Goal: Task Accomplishment & Management: Use online tool/utility

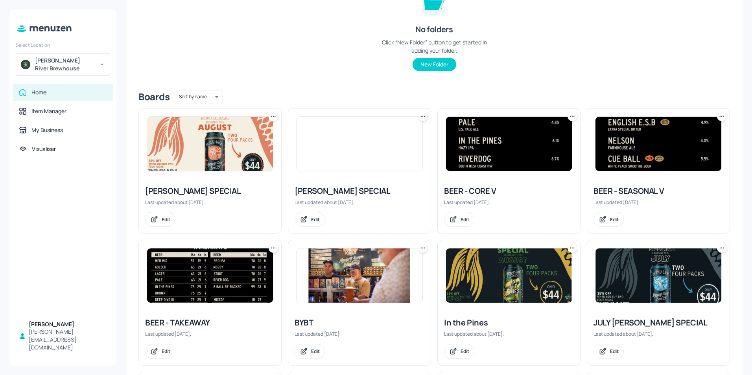
scroll to position [118, 0]
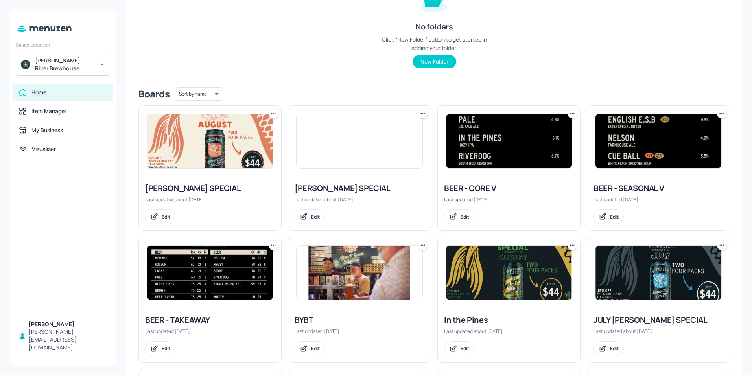
click at [484, 167] on img at bounding box center [509, 141] width 126 height 54
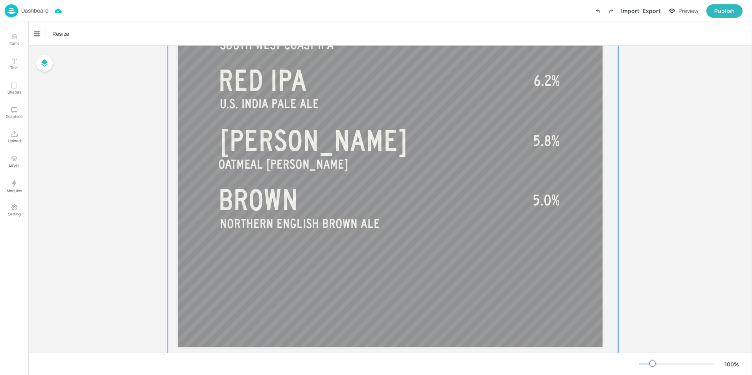
scroll to position [493, 0]
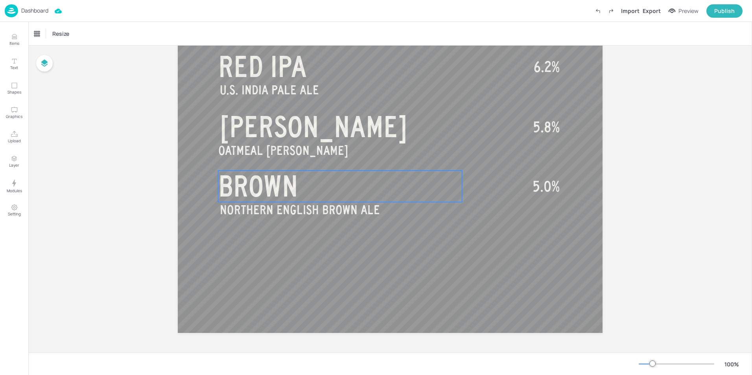
click at [267, 186] on span "BROWN" at bounding box center [258, 186] width 80 height 31
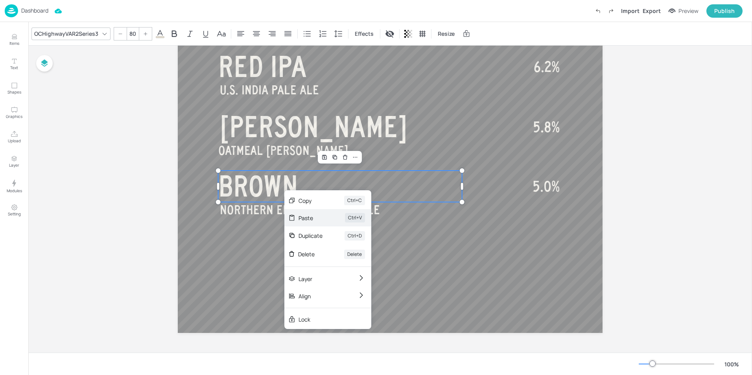
click at [310, 223] on div "Paste Ctrl+V" at bounding box center [327, 217] width 87 height 17
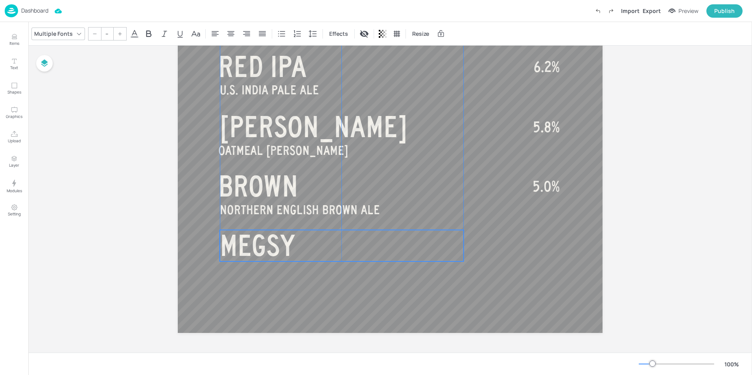
drag, startPoint x: 309, startPoint y: 135, endPoint x: 305, endPoint y: 244, distance: 109.0
click at [305, 244] on p "MEGSY" at bounding box center [342, 245] width 244 height 31
click at [254, 241] on span "MEGSY" at bounding box center [257, 243] width 75 height 31
click at [263, 244] on span "MEGSY" at bounding box center [257, 243] width 75 height 31
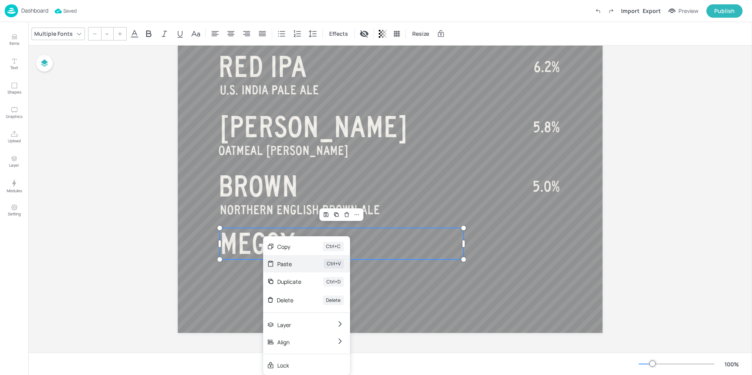
click at [286, 263] on div "Paste" at bounding box center [289, 264] width 24 height 8
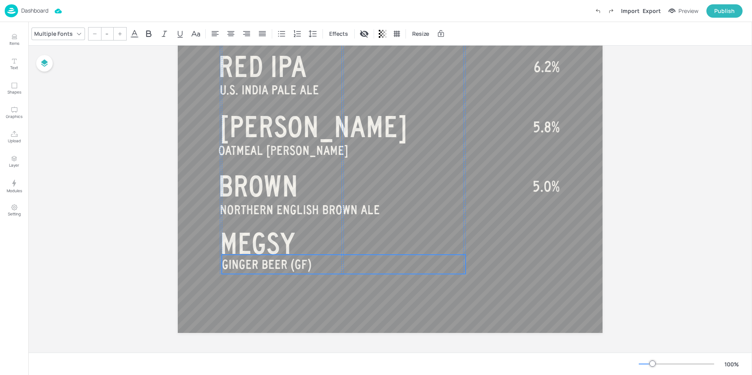
drag, startPoint x: 296, startPoint y: 162, endPoint x: 293, endPoint y: 267, distance: 105.0
click at [293, 267] on span "GINGER BEER (GF)" at bounding box center [267, 265] width 90 height 14
click at [544, 190] on span "5.0%" at bounding box center [545, 186] width 27 height 16
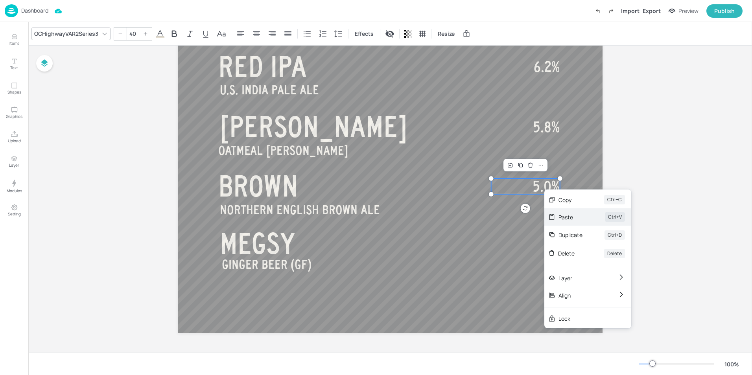
click at [561, 215] on div "Paste" at bounding box center [570, 217] width 24 height 8
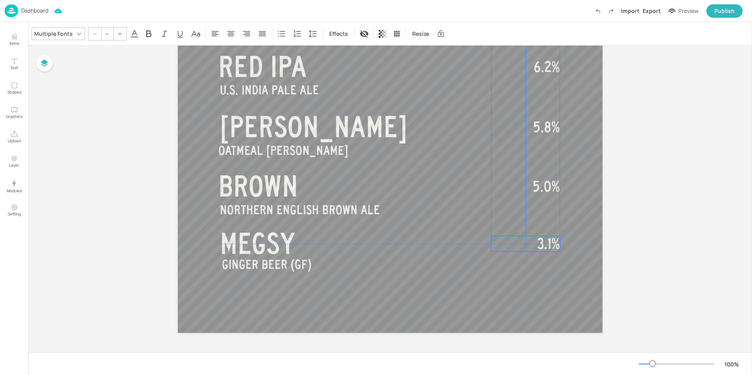
drag, startPoint x: 550, startPoint y: 141, endPoint x: 547, endPoint y: 248, distance: 107.4
click at [547, 248] on span "3.1%" at bounding box center [548, 244] width 22 height 16
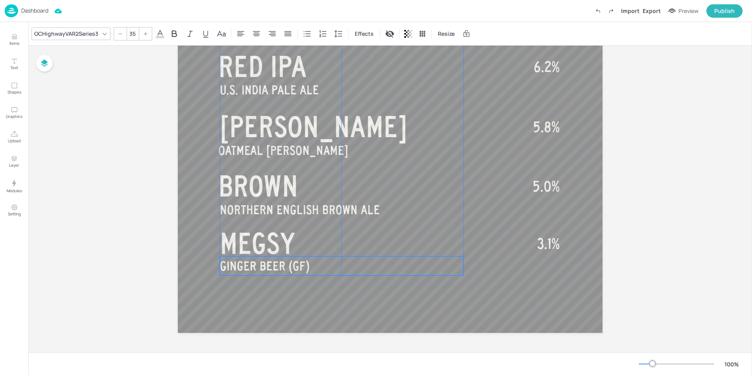
click at [259, 270] on span "GINGER BEER (GF)" at bounding box center [265, 266] width 90 height 14
click at [256, 250] on span "MEGSY" at bounding box center [255, 243] width 75 height 31
click at [248, 267] on span "GINGER BEER (GF)" at bounding box center [265, 266] width 90 height 14
type input "40"
click at [535, 244] on p "3.1%" at bounding box center [525, 244] width 69 height 16
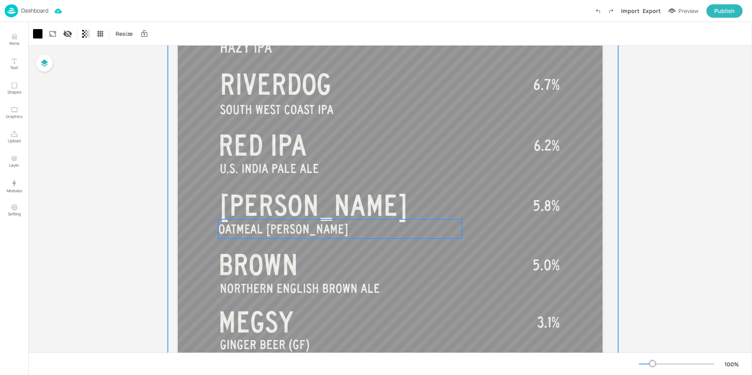
scroll to position [501, 0]
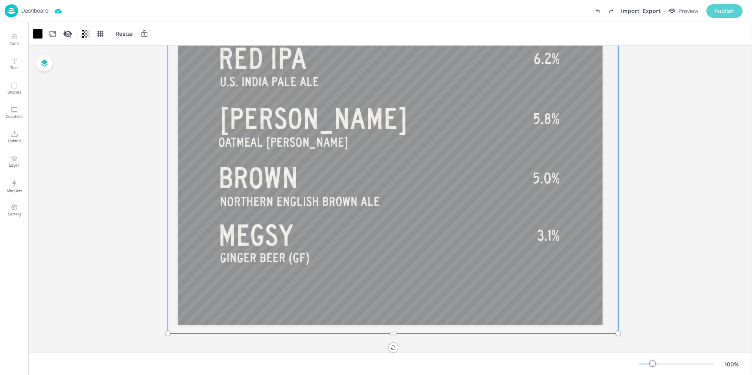
click at [723, 14] on div "Publish" at bounding box center [724, 11] width 20 height 9
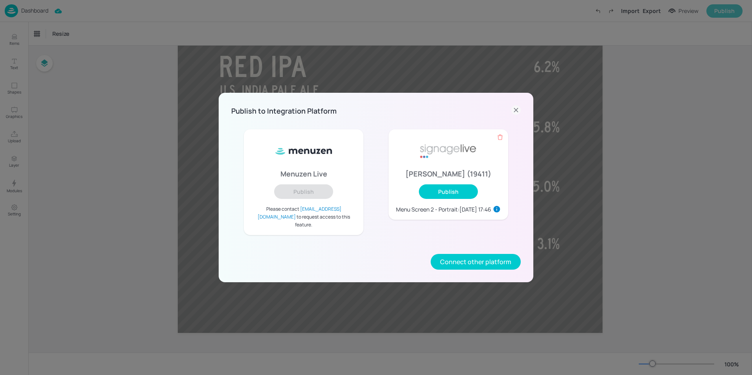
scroll to position [493, 0]
click at [451, 198] on button "Publish" at bounding box center [448, 191] width 59 height 15
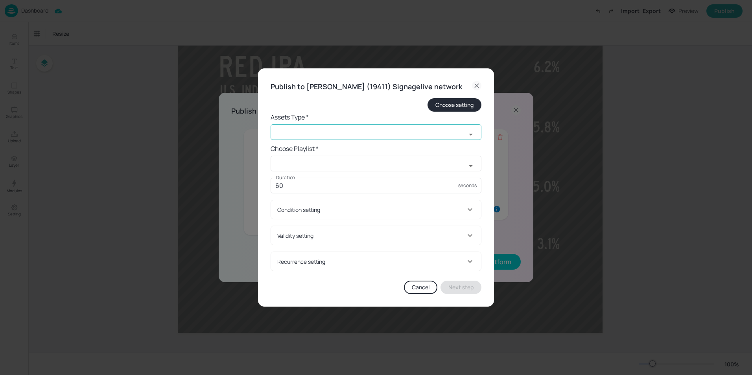
click at [342, 140] on input "text" at bounding box center [367, 132] width 195 height 16
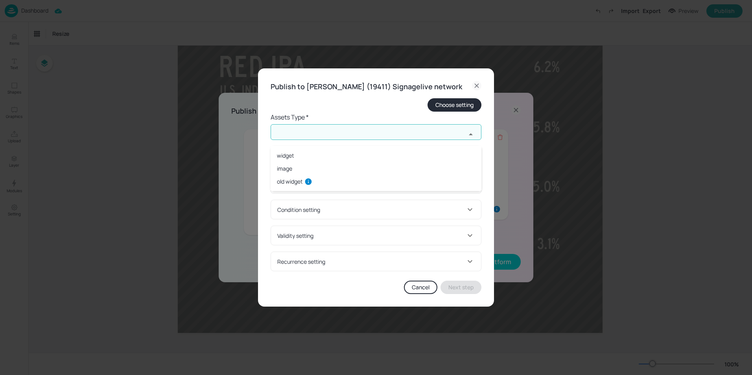
click at [288, 157] on li "widget" at bounding box center [375, 155] width 211 height 13
type input "widget"
click at [322, 170] on input "text" at bounding box center [367, 164] width 195 height 16
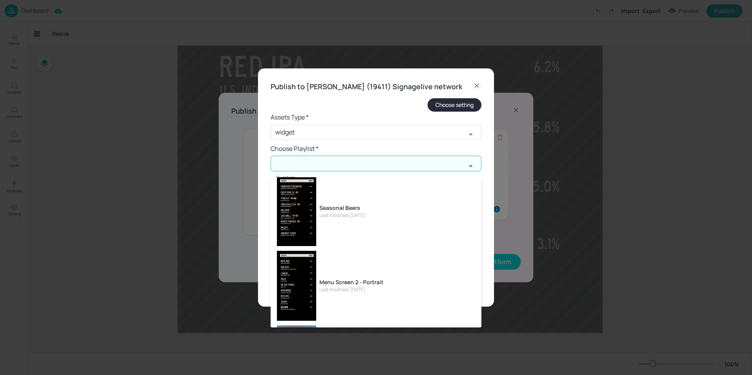
scroll to position [79, 0]
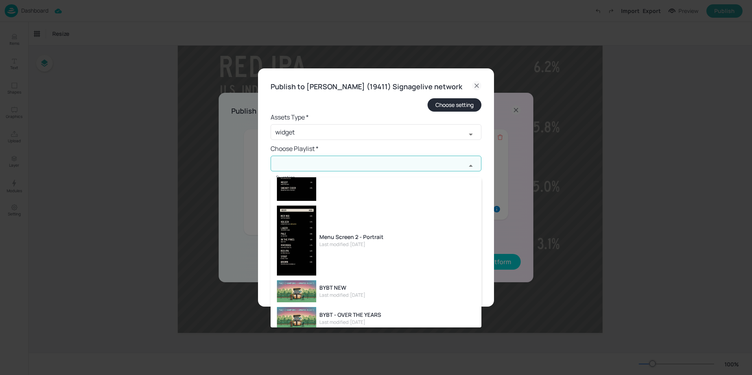
click at [358, 245] on div "Last modified: 7 days ago" at bounding box center [351, 244] width 64 height 7
type input "Menu Screen 2 - Portrait"
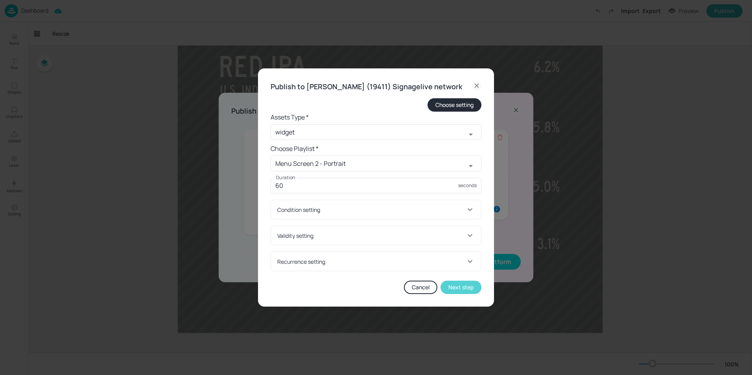
click at [465, 294] on button "Next step" at bounding box center [460, 287] width 41 height 13
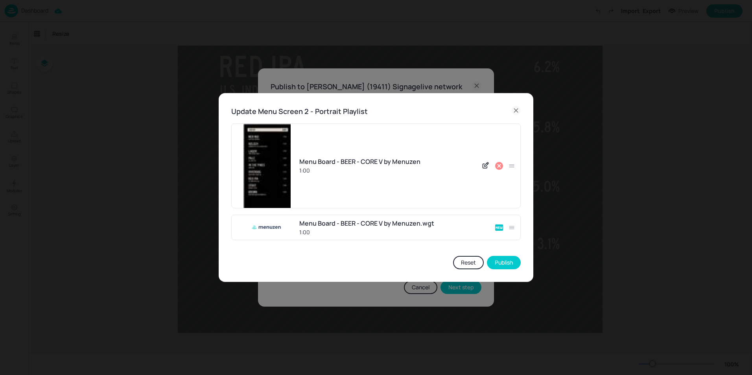
click at [500, 165] on icon at bounding box center [498, 165] width 9 height 9
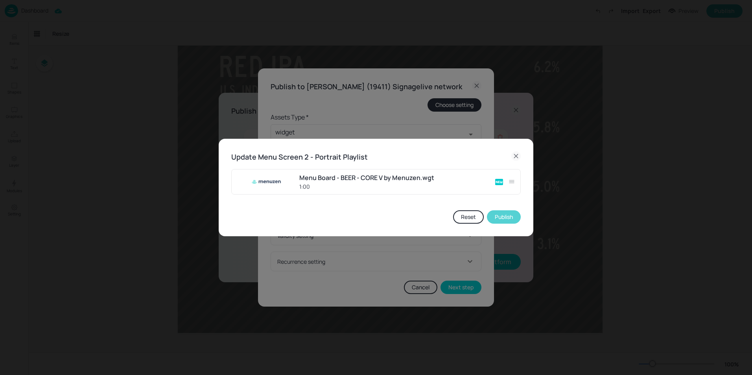
click at [503, 216] on button "Publish" at bounding box center [504, 216] width 34 height 13
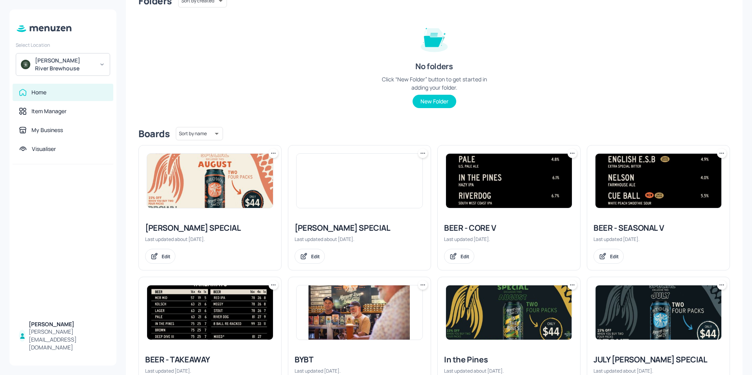
scroll to position [79, 0]
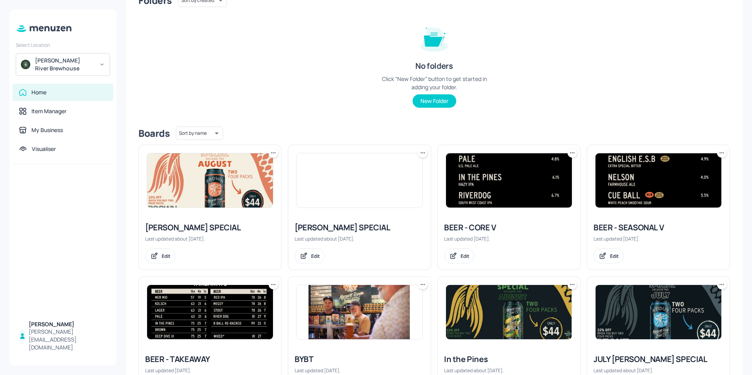
click at [624, 190] on img at bounding box center [658, 180] width 126 height 54
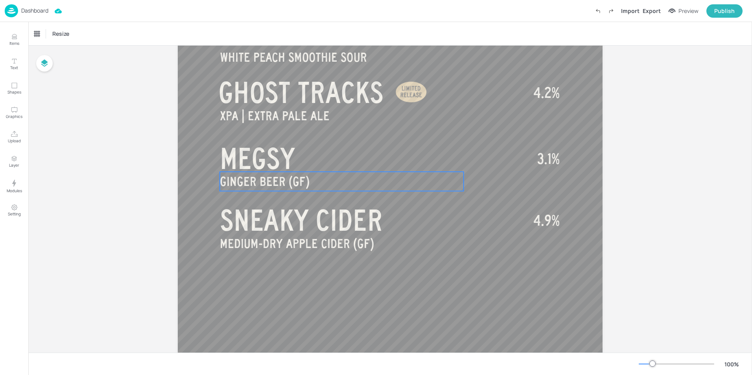
scroll to position [493, 0]
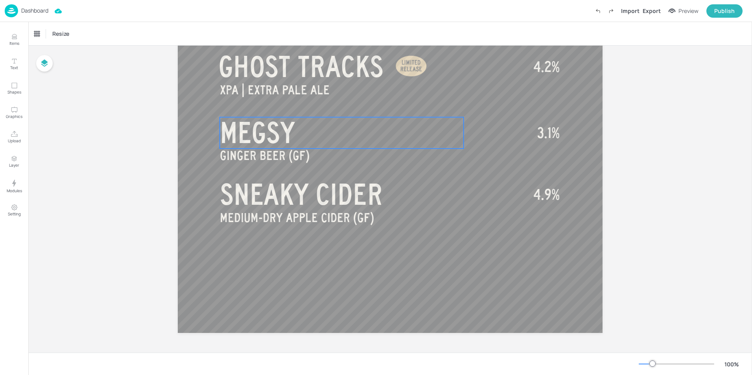
click at [269, 132] on span "MEGSY" at bounding box center [257, 132] width 75 height 31
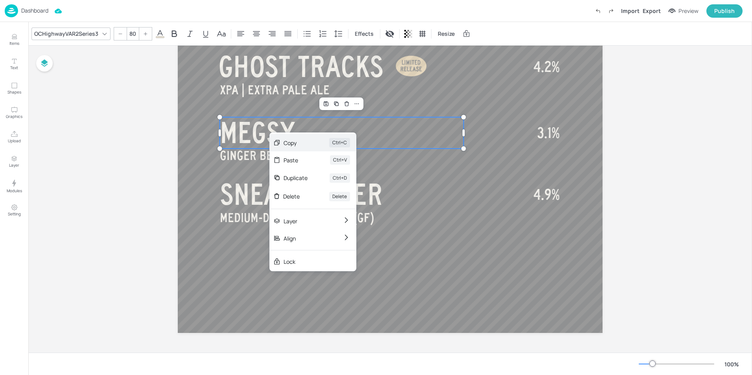
click at [293, 146] on div "Copy" at bounding box center [295, 143] width 24 height 8
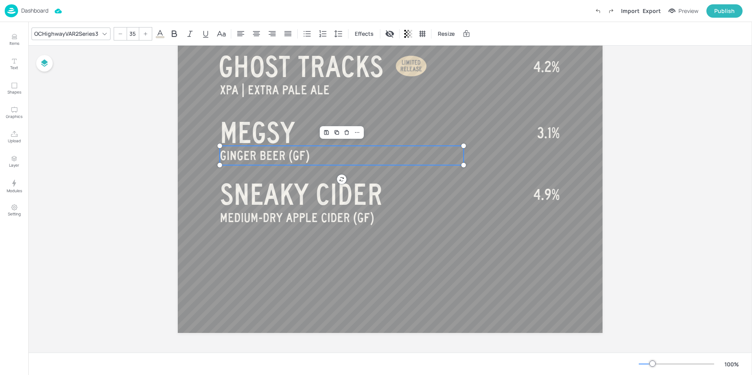
click at [271, 159] on span "GINGER BEER (GF)" at bounding box center [265, 156] width 90 height 14
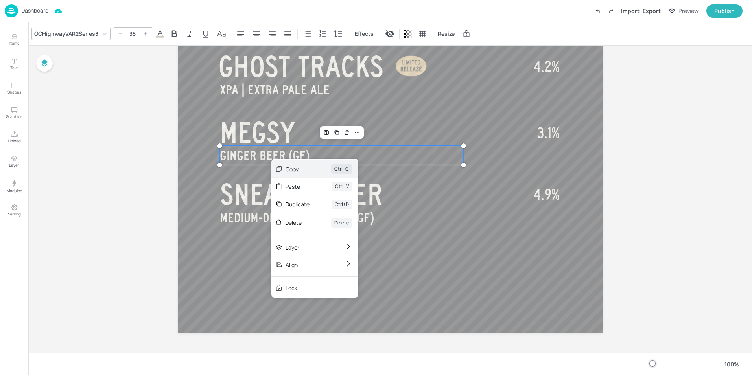
click at [294, 170] on div "Copy" at bounding box center [297, 169] width 24 height 8
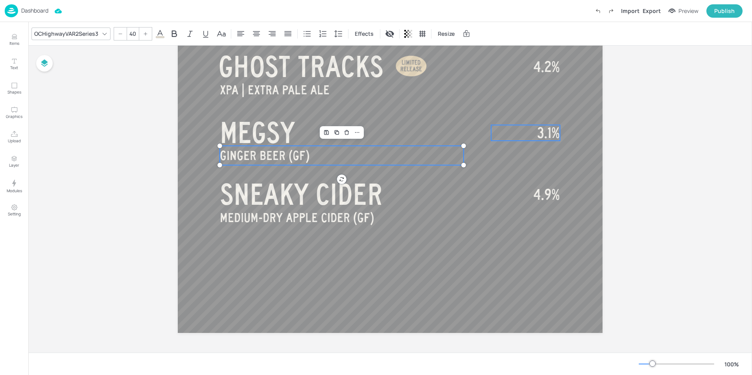
click at [555, 132] on span "3.1%" at bounding box center [548, 133] width 22 height 16
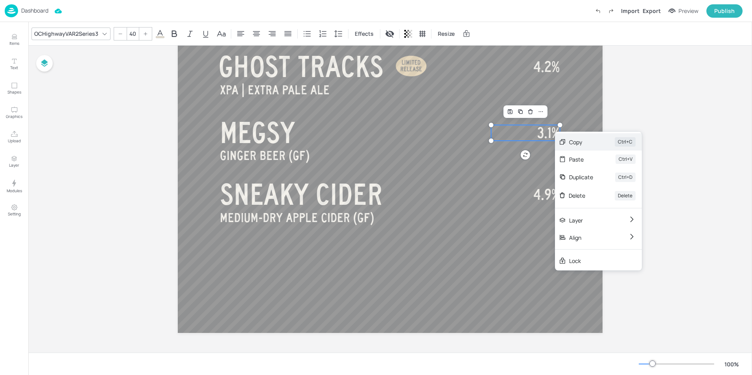
click at [574, 146] on div "Copy Ctrl+C" at bounding box center [598, 141] width 87 height 17
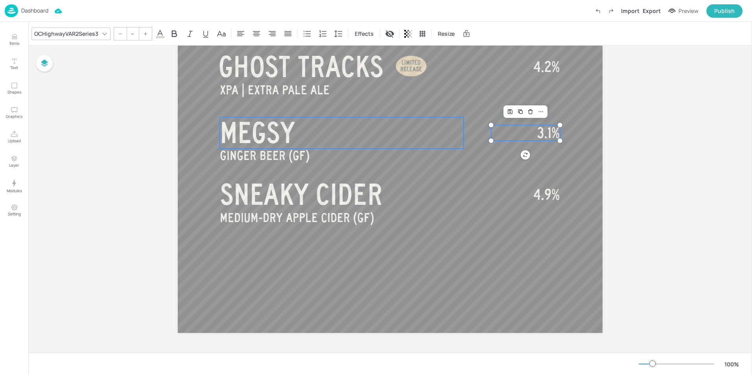
type input "80"
click at [269, 135] on span "MEGSY" at bounding box center [257, 132] width 75 height 31
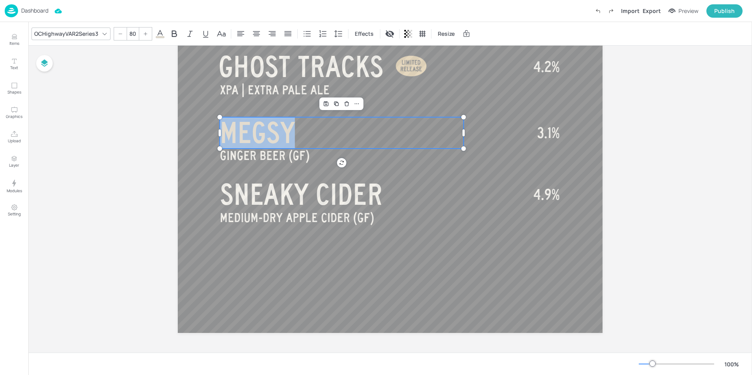
drag, startPoint x: 300, startPoint y: 134, endPoint x: 223, endPoint y: 131, distance: 77.5
click at [223, 131] on p "MEGSY" at bounding box center [342, 132] width 244 height 31
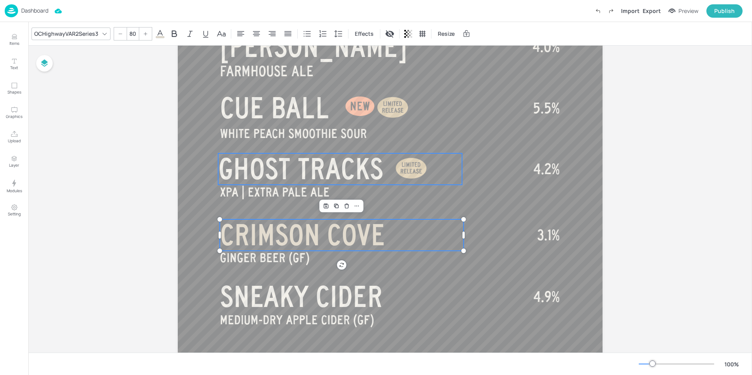
scroll to position [408, 0]
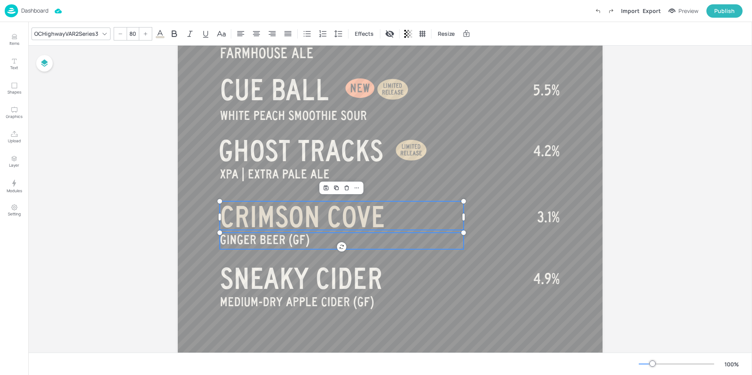
type input "35"
click at [258, 239] on span "GINGER BEER (GF)" at bounding box center [265, 240] width 90 height 14
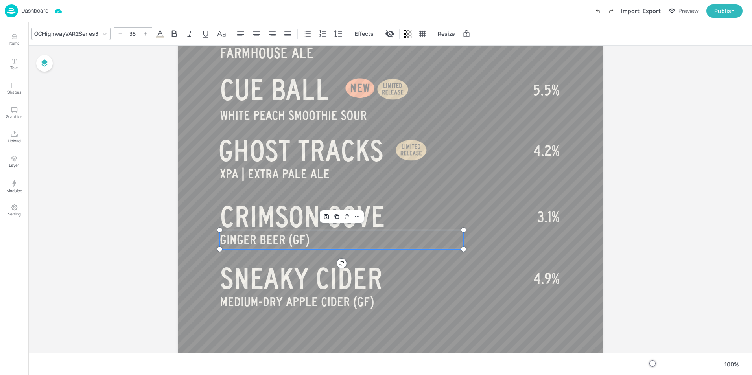
click at [258, 239] on span "GINGER BEER (GF)" at bounding box center [265, 240] width 90 height 14
drag, startPoint x: 307, startPoint y: 239, endPoint x: 217, endPoint y: 240, distance: 90.4
click at [217, 240] on div "PANTHER CREAM SIMCOE | SINGLE HOP PALE ALE DEEP DIVE III INDIAN SPICED IPA ENGL…" at bounding box center [390, 39] width 425 height 755
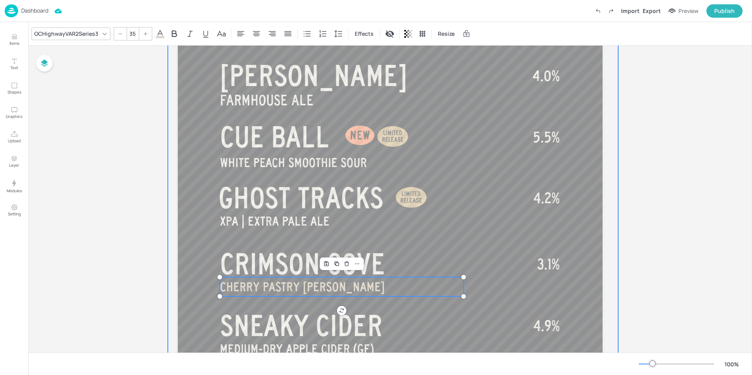
scroll to position [422, 0]
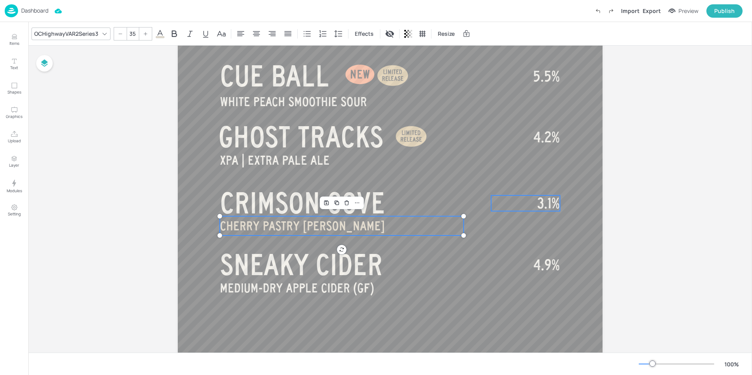
type input "40"
click at [537, 198] on span "3.1%" at bounding box center [548, 203] width 22 height 16
click at [541, 199] on span "3.1%" at bounding box center [548, 203] width 22 height 16
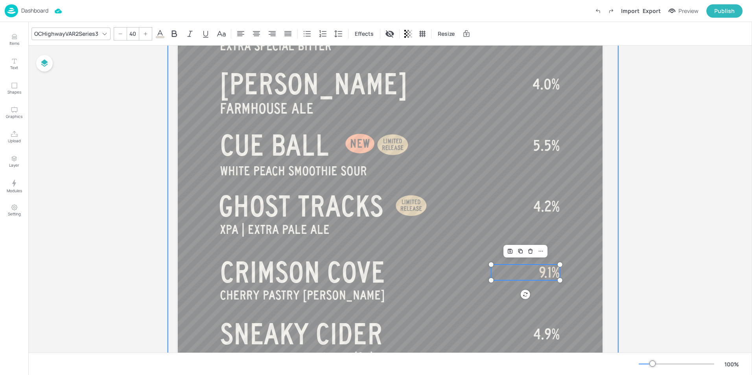
scroll to position [366, 0]
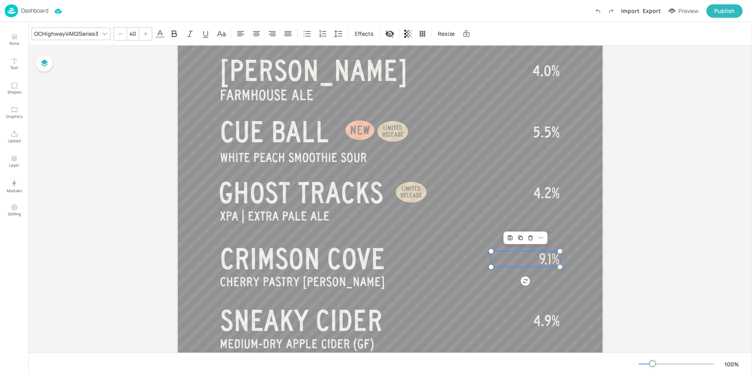
click at [550, 257] on span "9.1%" at bounding box center [549, 259] width 21 height 16
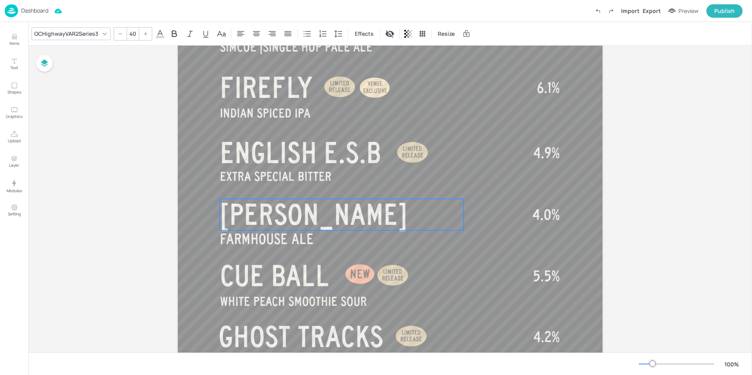
scroll to position [165, 0]
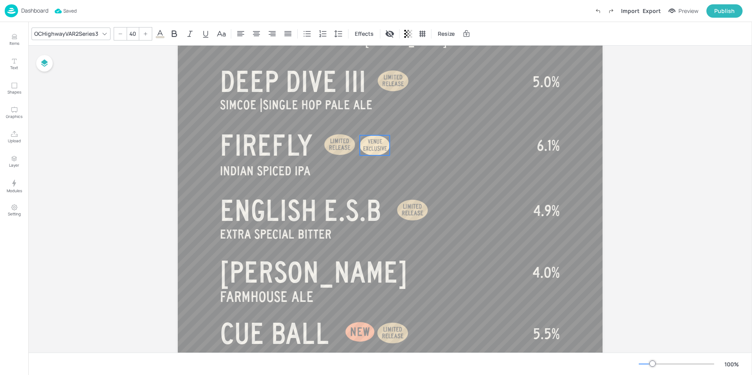
click at [374, 147] on span "EXCLUSIVE" at bounding box center [375, 148] width 24 height 6
click at [373, 147] on span "EXCLUSIVE" at bounding box center [375, 148] width 24 height 6
click at [345, 148] on div at bounding box center [342, 145] width 40 height 40
click at [371, 145] on div "VENUE EXCLUSIVE" at bounding box center [374, 145] width 29 height 14
